Goal: Transaction & Acquisition: Purchase product/service

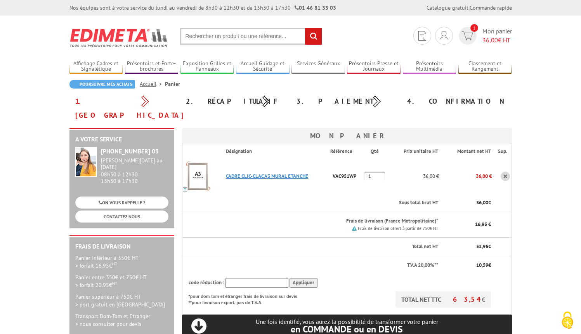
click at [268, 173] on link "CADRE CLIC-CLAC A3 MURAL ETANCHE" at bounding box center [267, 176] width 82 height 7
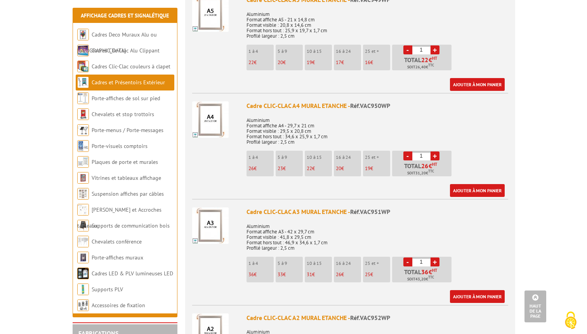
scroll to position [346, 0]
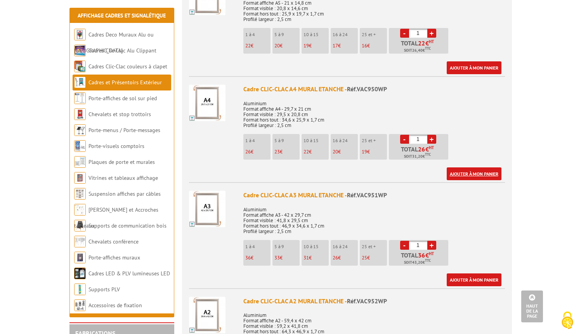
click at [467, 167] on link "Ajouter à mon panier" at bounding box center [474, 173] width 55 height 13
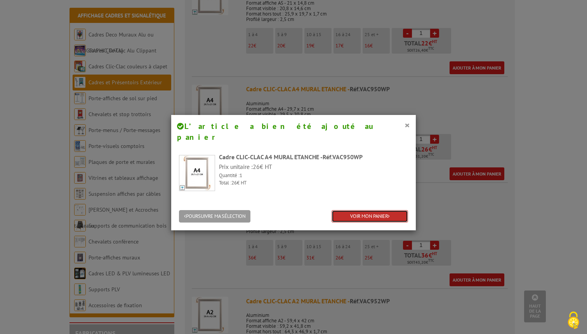
click at [362, 210] on link "VOIR MON PANIER" at bounding box center [370, 216] width 77 height 13
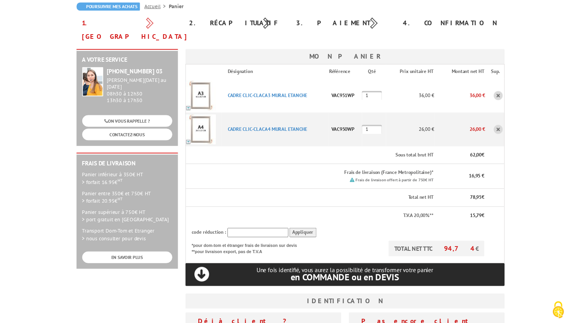
scroll to position [78, 0]
